Goal: Transaction & Acquisition: Purchase product/service

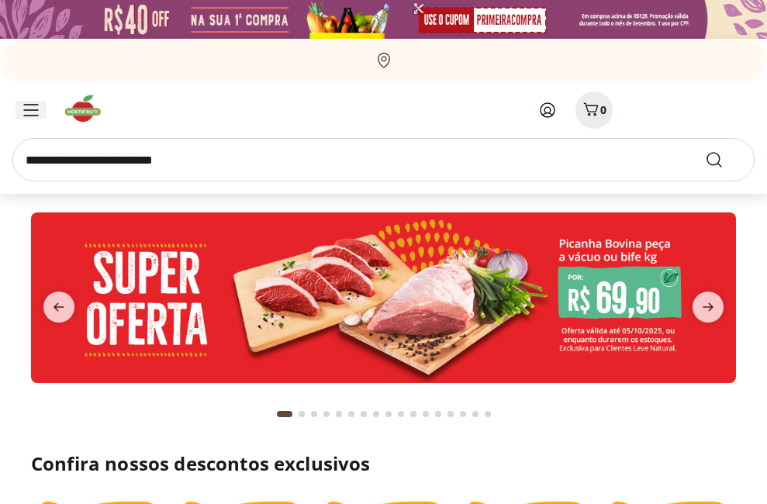
click at [19, 109] on div "Menu" at bounding box center [31, 110] width 31 height 19
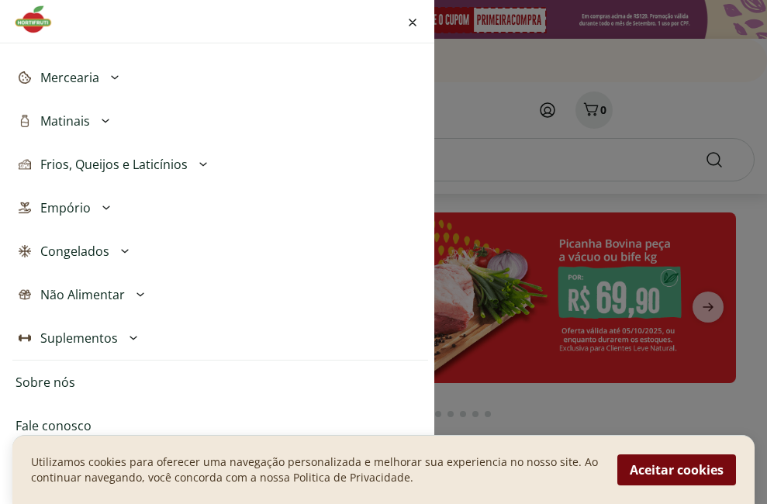
click at [677, 469] on button "Aceitar cookies" at bounding box center [676, 469] width 119 height 31
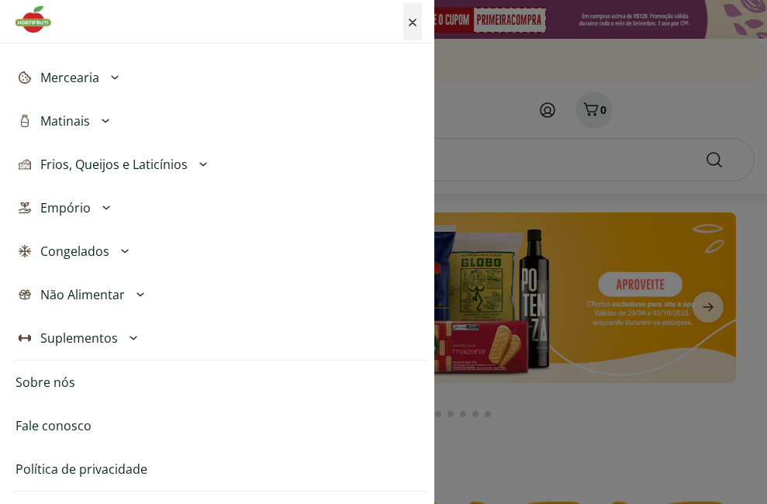
click at [416, 24] on icon "Fechar menu" at bounding box center [413, 23] width 8 height 8
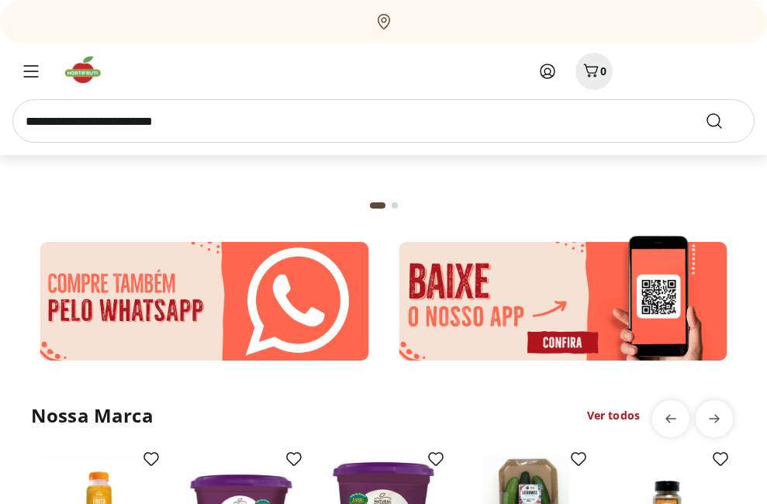
scroll to position [2791, 0]
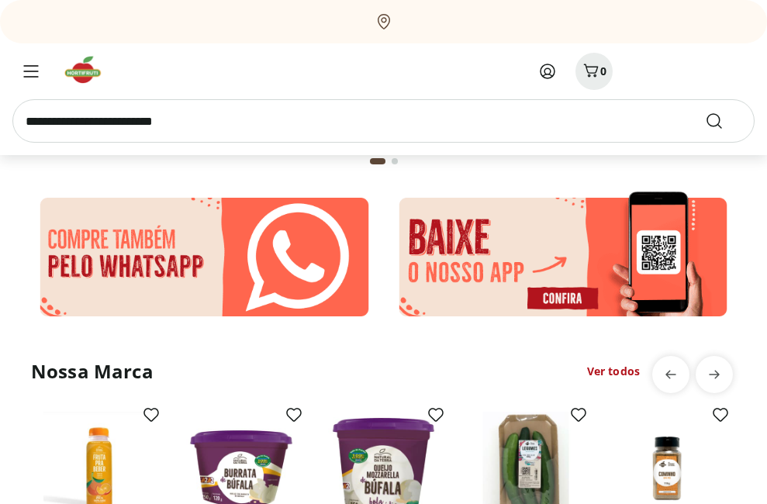
click at [465, 230] on img at bounding box center [563, 257] width 347 height 136
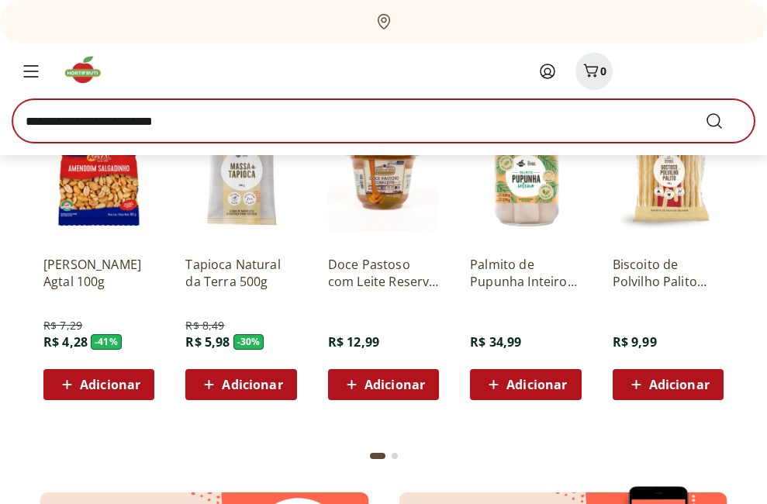
scroll to position [2476, 0]
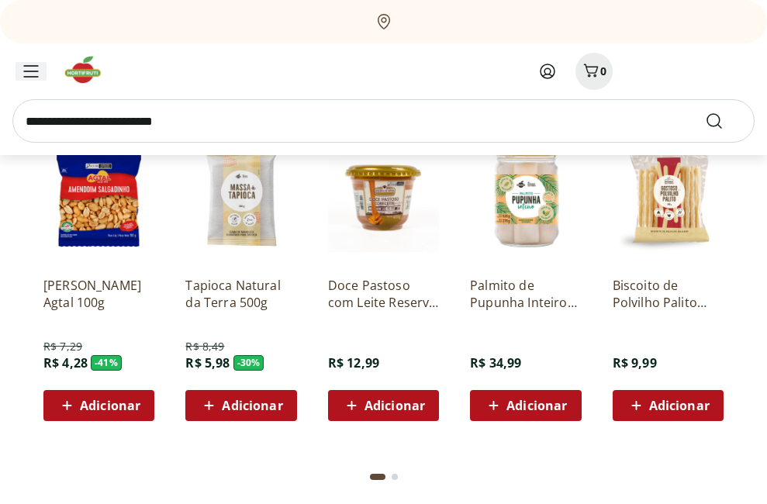
click at [35, 71] on icon "Menu" at bounding box center [31, 71] width 16 height 12
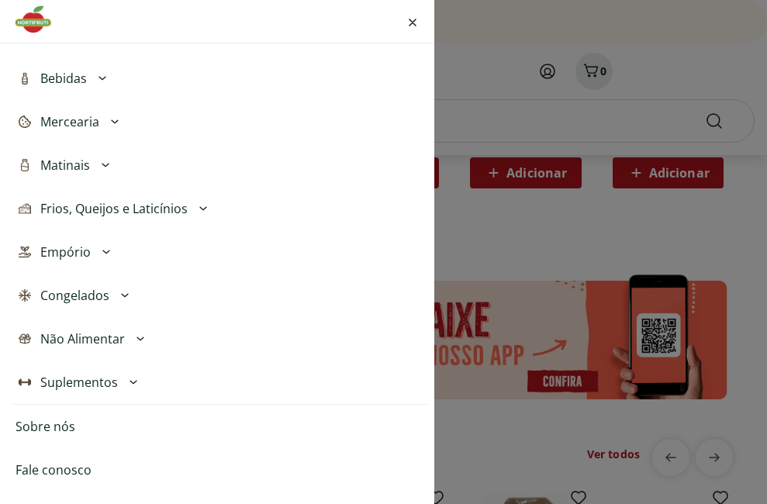
scroll to position [325, 0]
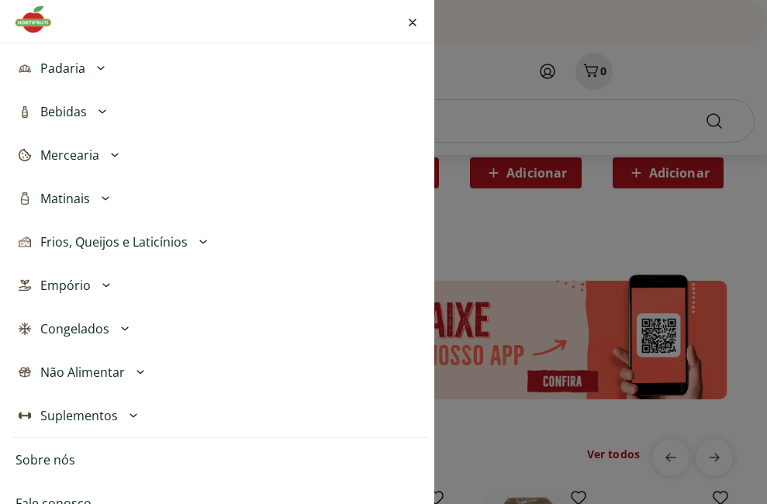
click at [102, 289] on icon at bounding box center [106, 285] width 19 height 19
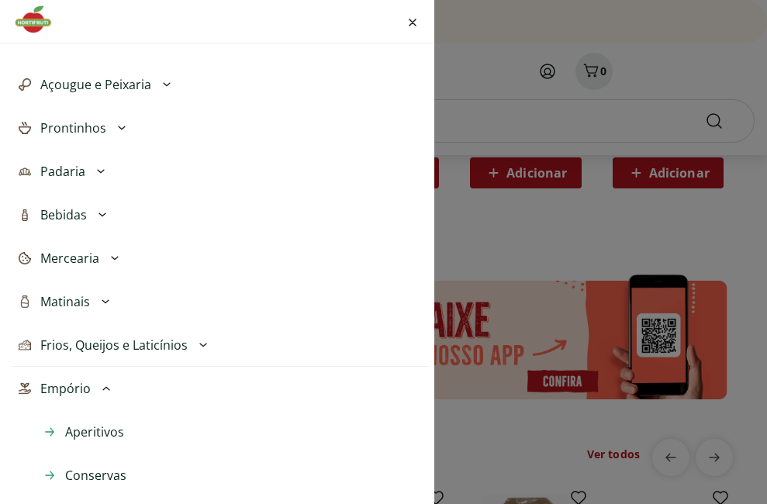
scroll to position [170, 0]
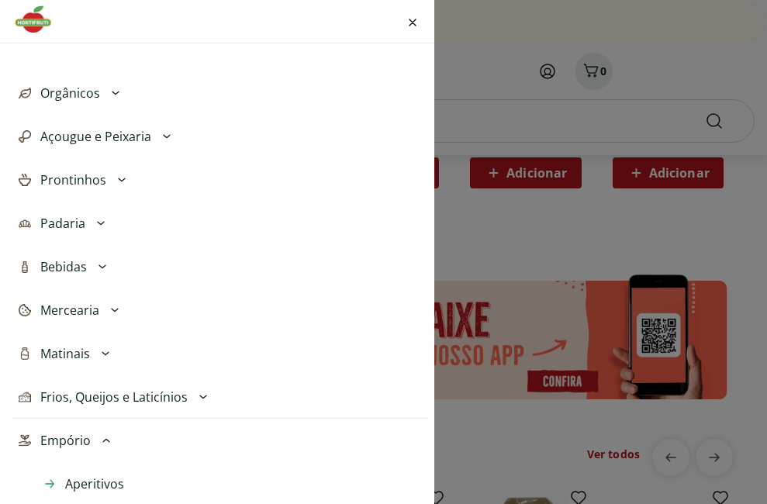
click at [112, 86] on icon at bounding box center [115, 93] width 19 height 19
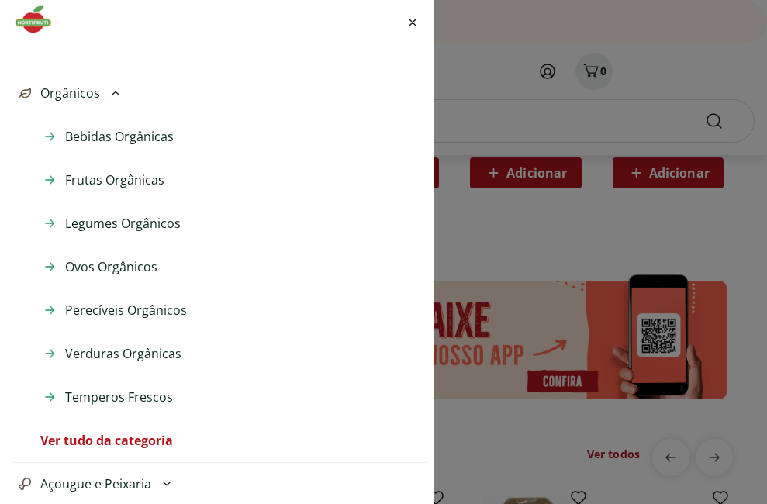
click at [151, 356] on span "Verduras Orgânicas" at bounding box center [123, 353] width 116 height 19
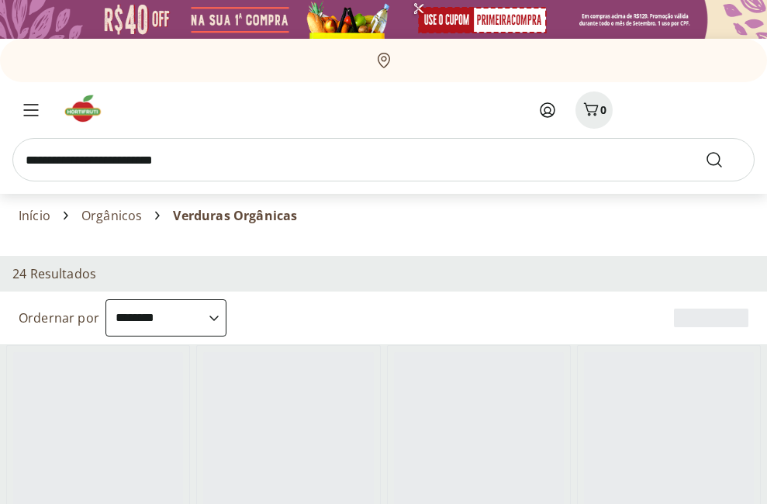
select select "**********"
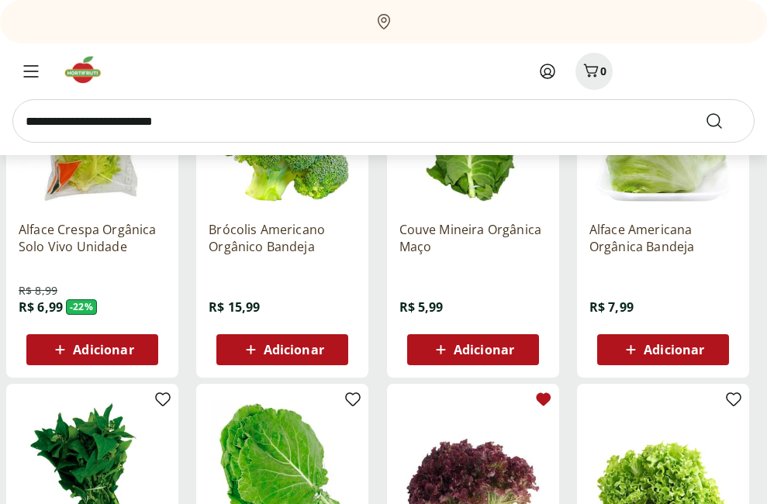
scroll to position [310, 0]
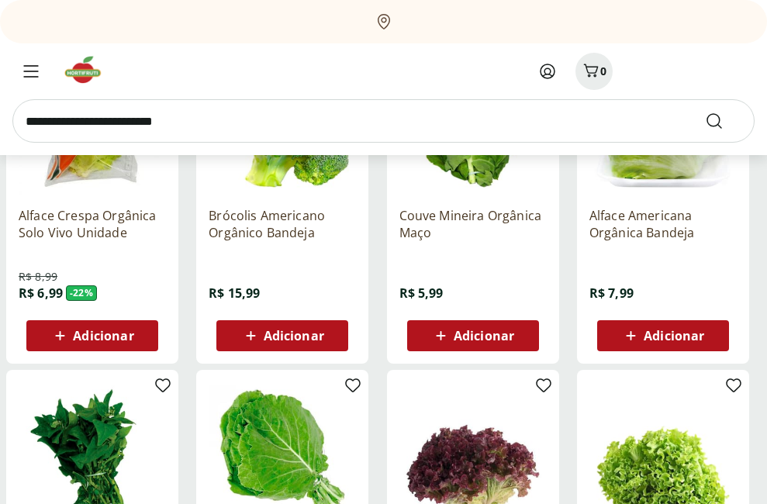
click at [485, 338] on span "Adicionar" at bounding box center [484, 336] width 60 height 12
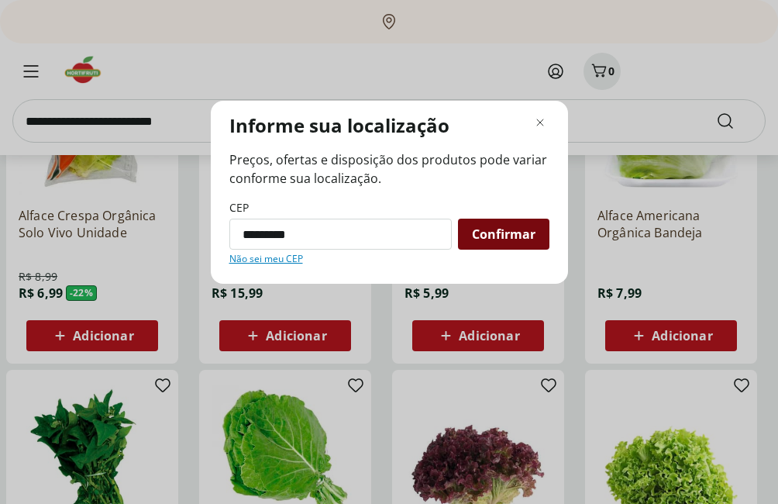
type input "*********"
click at [470, 230] on div "Confirmar" at bounding box center [503, 234] width 91 height 31
click at [520, 239] on div "Preços, ofertas e disposição dos produtos pode variar conforme sua localização.…" at bounding box center [390, 207] width 320 height 115
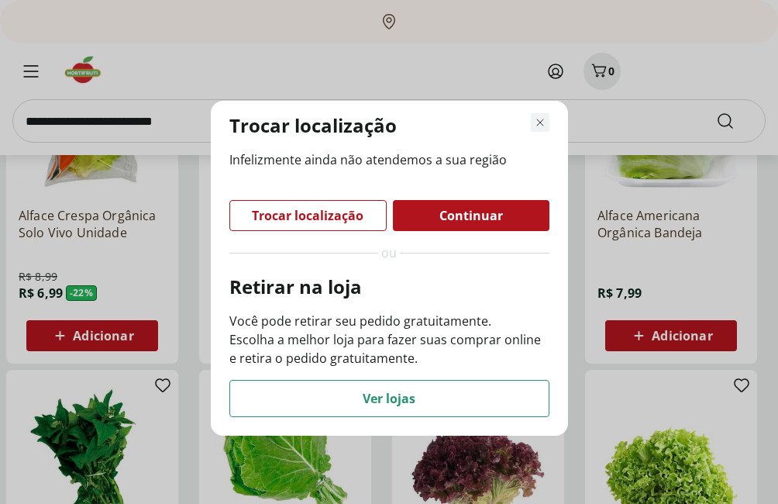
click at [545, 126] on icon "Fechar modal de regionalização" at bounding box center [540, 122] width 19 height 19
